Goal: Information Seeking & Learning: Learn about a topic

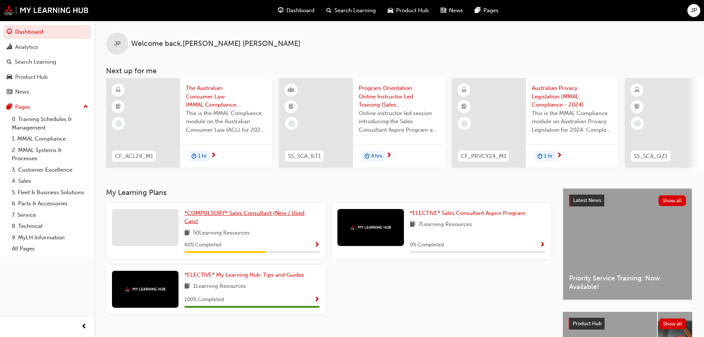
click at [231, 215] on span "*COMPULSORY* Sales Consultant (New / Used Cars)" at bounding box center [244, 217] width 120 height 15
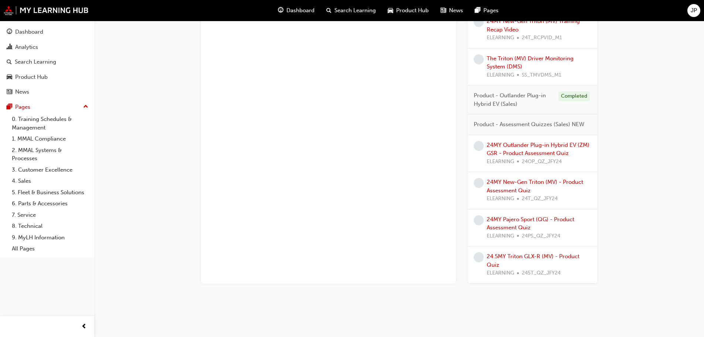
scroll to position [916, 0]
click at [516, 254] on link "24.5MY Triton GLX-R (MV) - Product Quiz" at bounding box center [533, 259] width 93 height 15
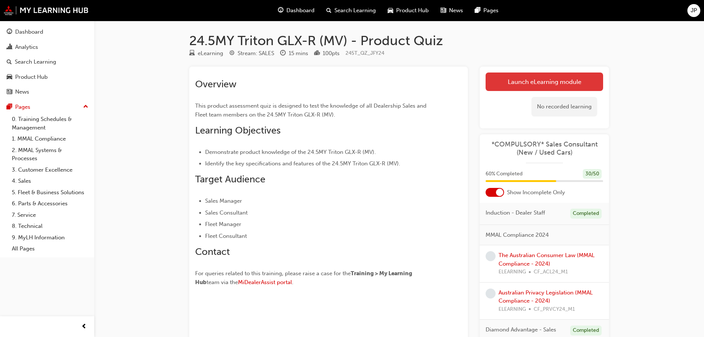
click at [523, 83] on link "Launch eLearning module" at bounding box center [545, 81] width 118 height 18
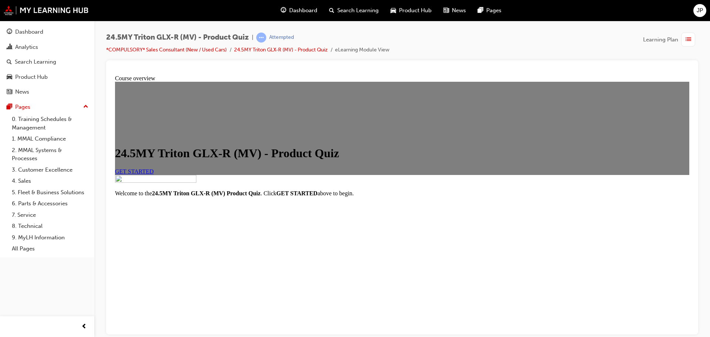
scroll to position [74, 0]
click at [154, 168] on span "GET STARTED" at bounding box center [134, 171] width 39 height 6
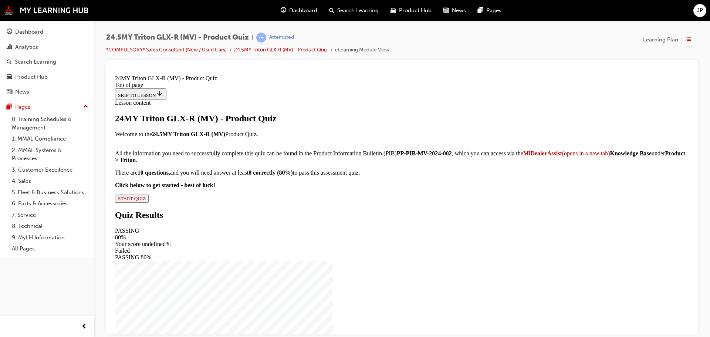
scroll to position [82, 0]
click at [146, 201] on span "START QUIZ" at bounding box center [132, 198] width 28 height 6
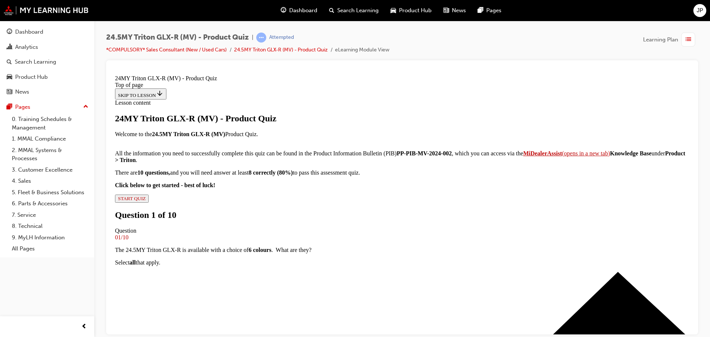
scroll to position [74, 0]
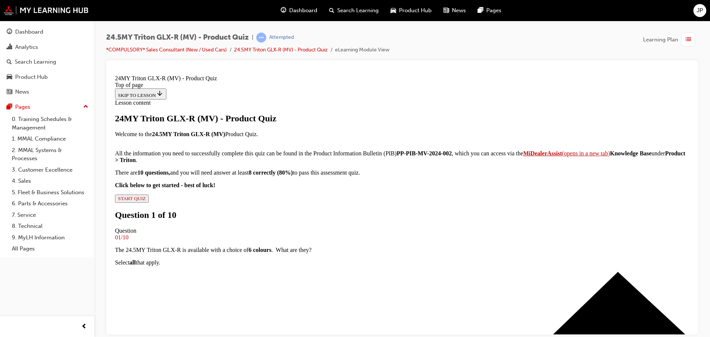
scroll to position [148, 0]
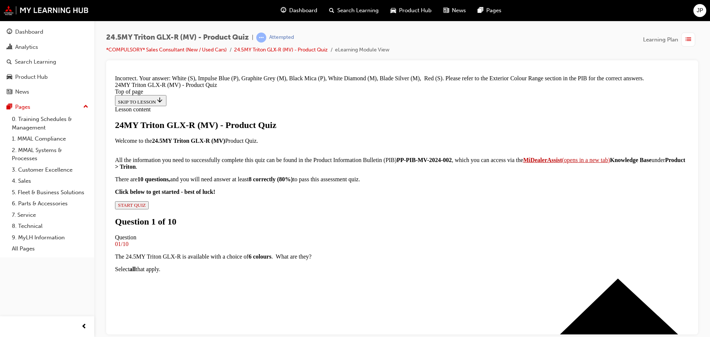
scroll to position [309, 0]
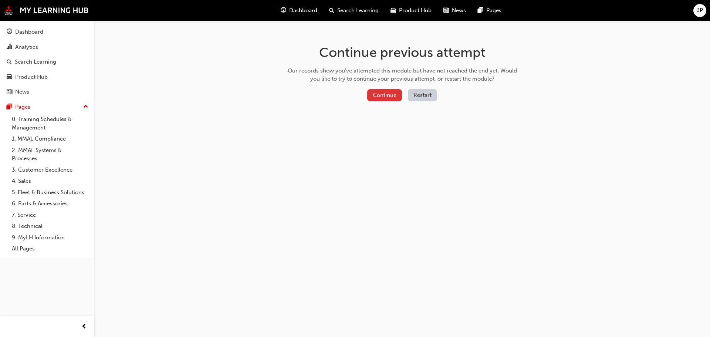
click at [387, 96] on button "Continue" at bounding box center [384, 95] width 35 height 12
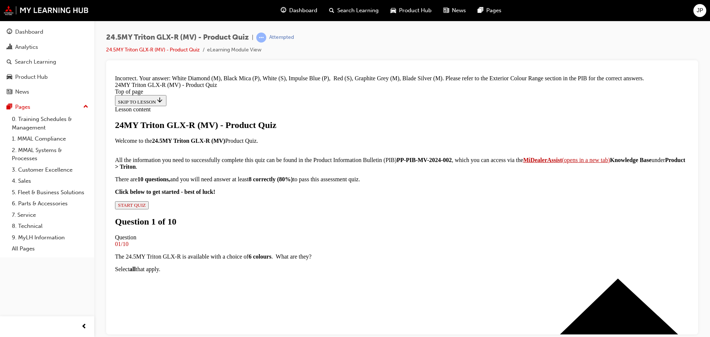
scroll to position [309, 0]
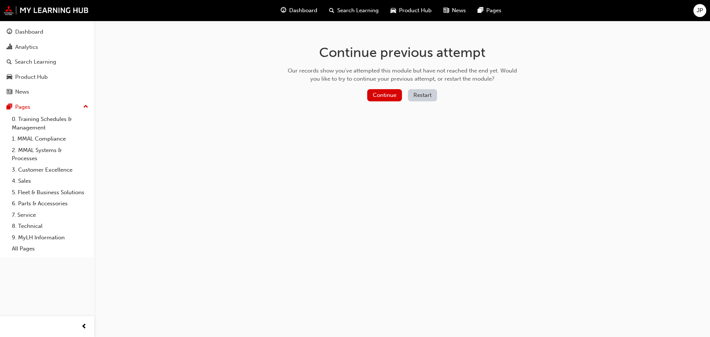
click at [421, 96] on button "Restart" at bounding box center [422, 95] width 29 height 12
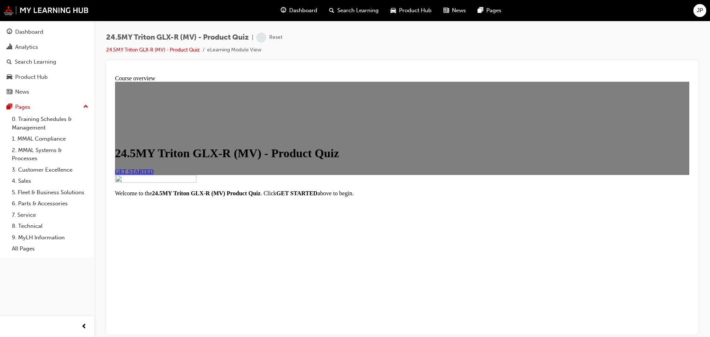
scroll to position [96, 0]
click at [154, 168] on span "GET STARTED" at bounding box center [134, 171] width 39 height 6
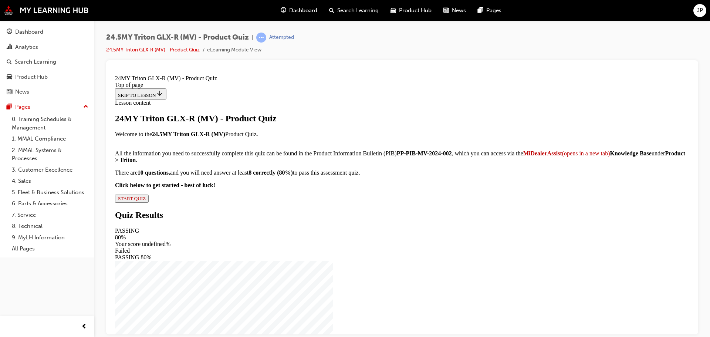
scroll to position [82, 0]
click at [146, 201] on span "START QUIZ" at bounding box center [132, 198] width 28 height 6
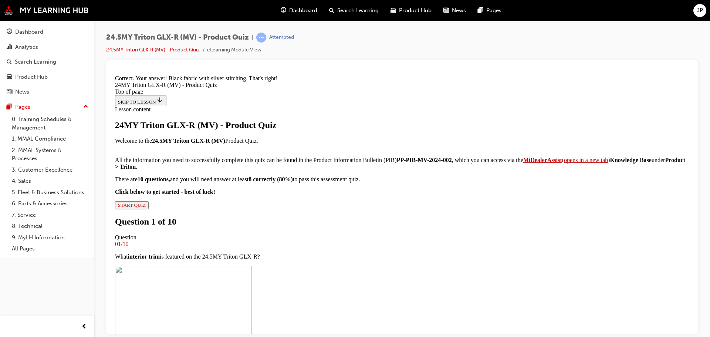
scroll to position [299, 0]
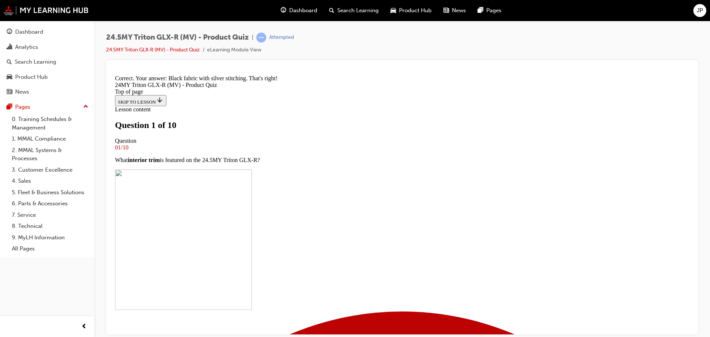
scroll to position [74, 0]
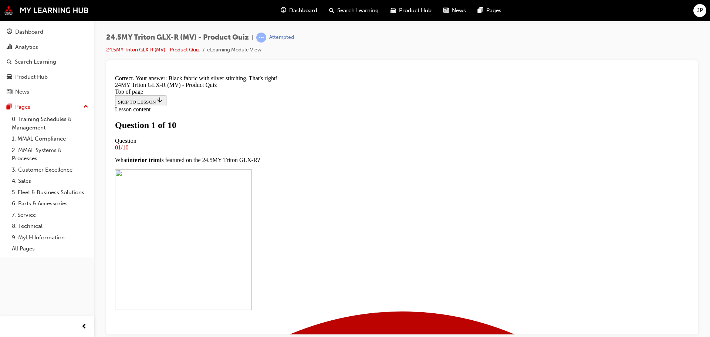
drag, startPoint x: 286, startPoint y: 147, endPoint x: 286, endPoint y: 153, distance: 5.9
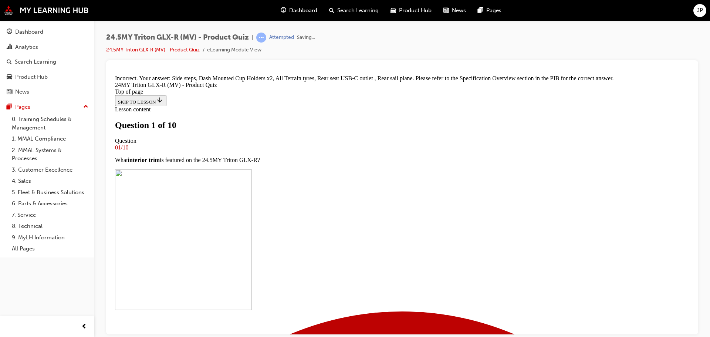
scroll to position [208, 0]
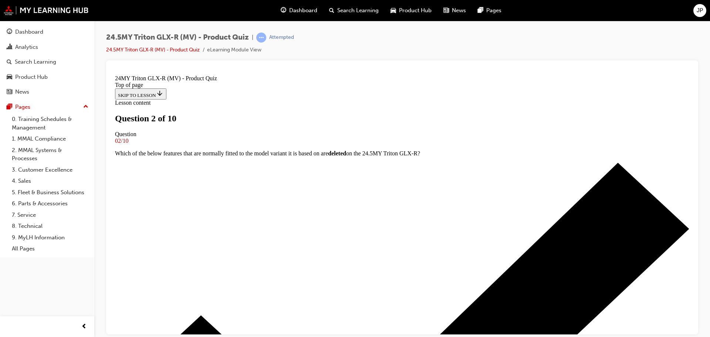
scroll to position [74, 0]
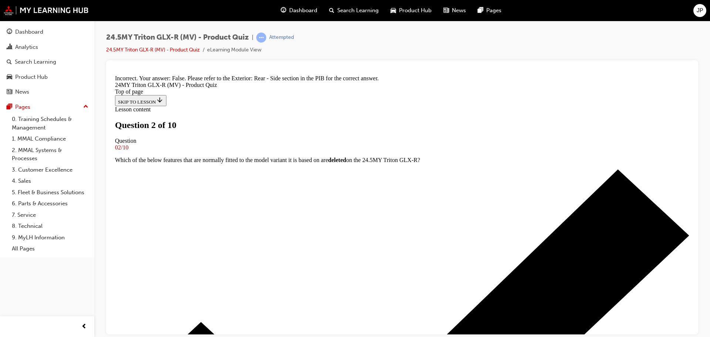
scroll to position [157, 0]
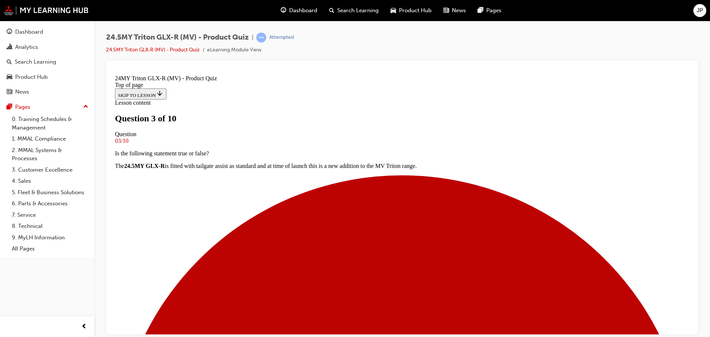
drag, startPoint x: 283, startPoint y: 224, endPoint x: 286, endPoint y: 228, distance: 5.3
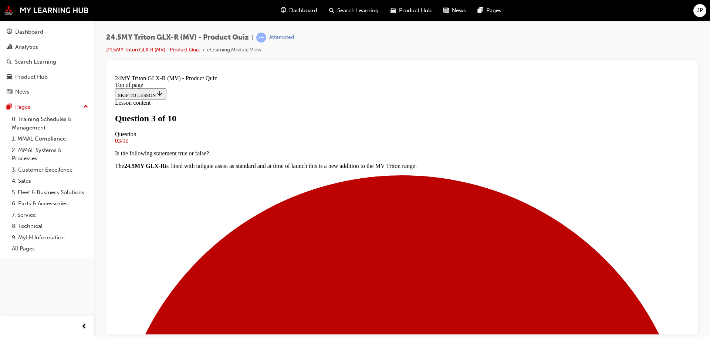
drag, startPoint x: 286, startPoint y: 252, endPoint x: 286, endPoint y: 285, distance: 32.5
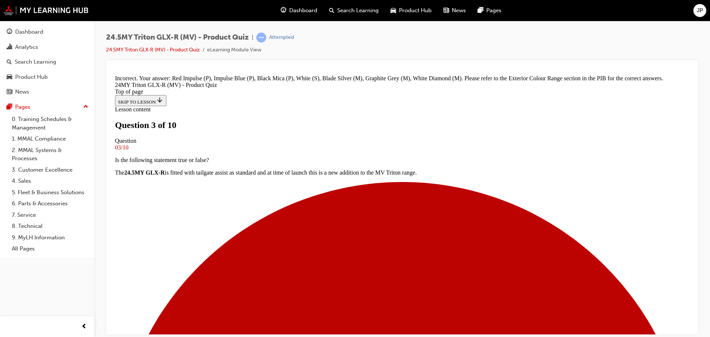
scroll to position [309, 0]
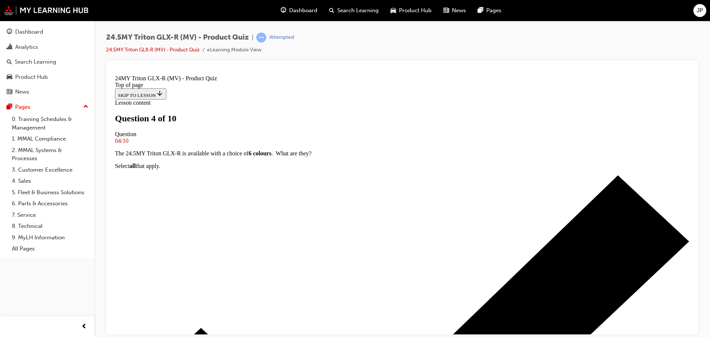
scroll to position [0, 0]
